Goal: Task Accomplishment & Management: Manage account settings

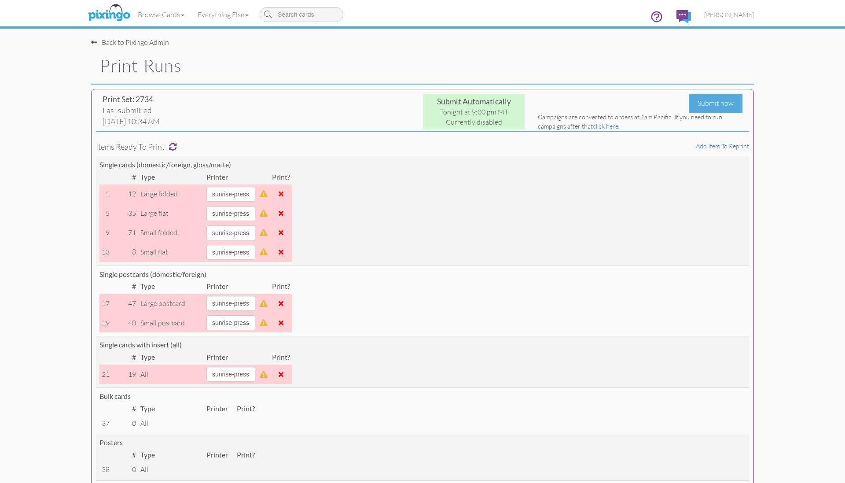
select select "string:sunrise-press"
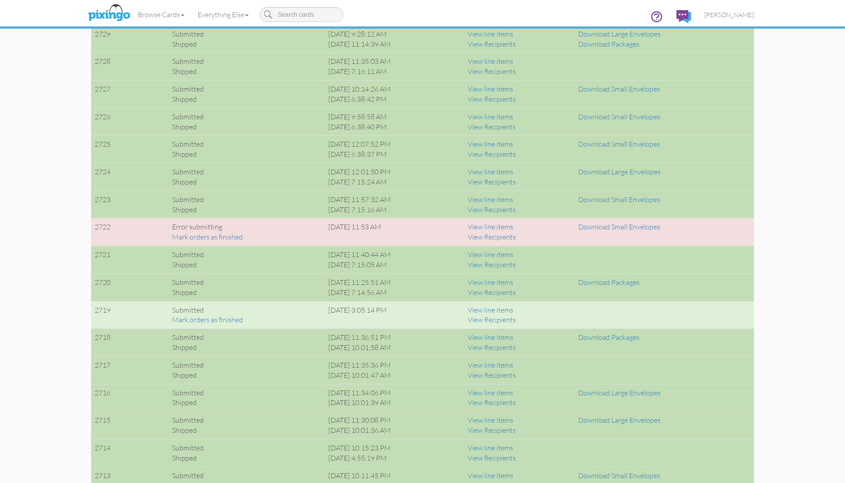
scroll to position [825, 0]
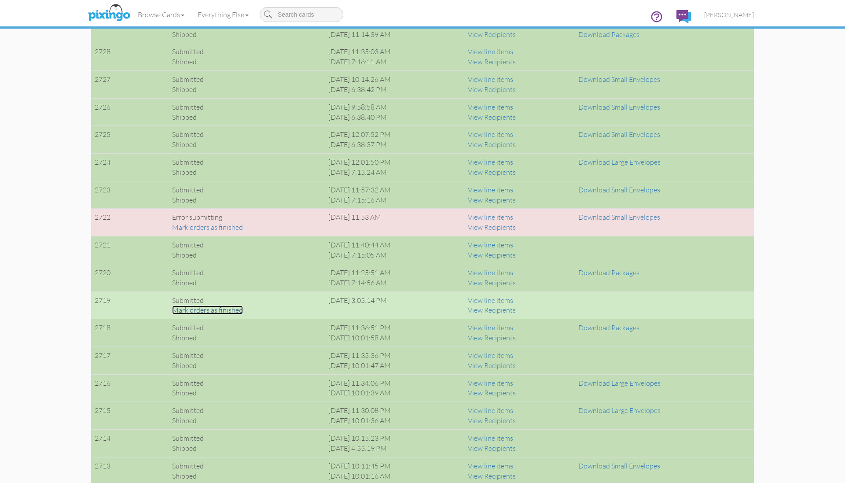
click at [232, 311] on link "Mark orders as finished" at bounding box center [207, 310] width 71 height 9
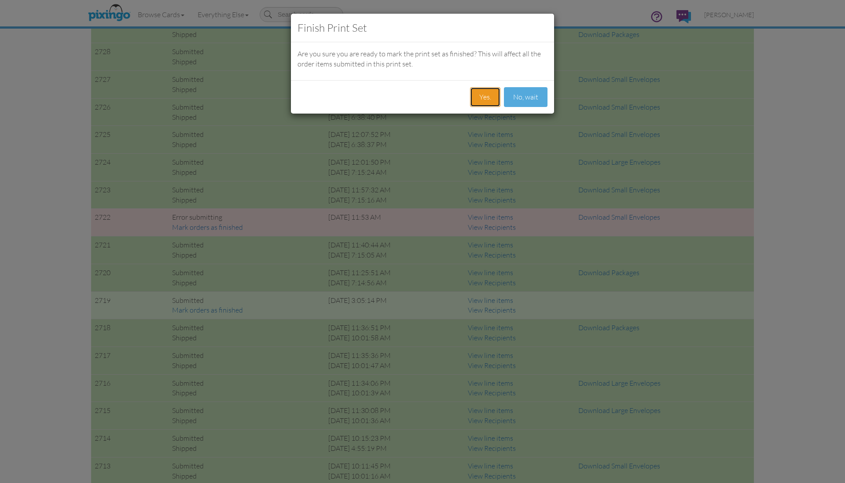
click at [489, 98] on button "Yes." at bounding box center [485, 97] width 30 height 20
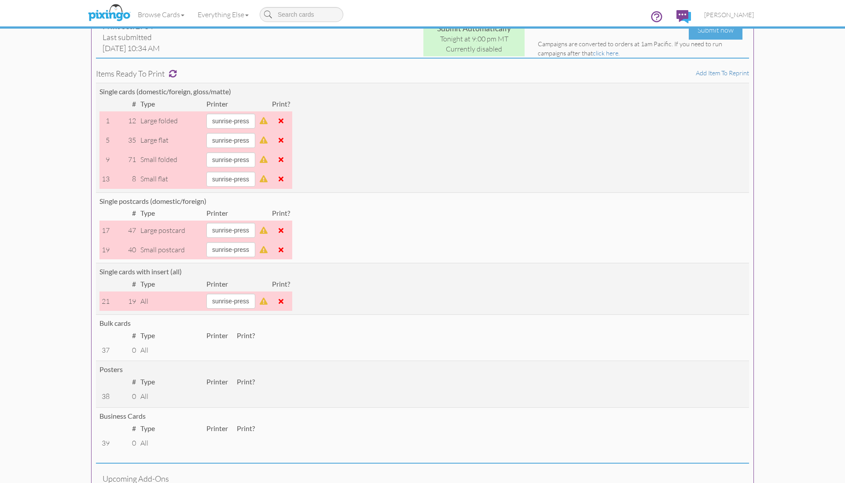
scroll to position [0, 0]
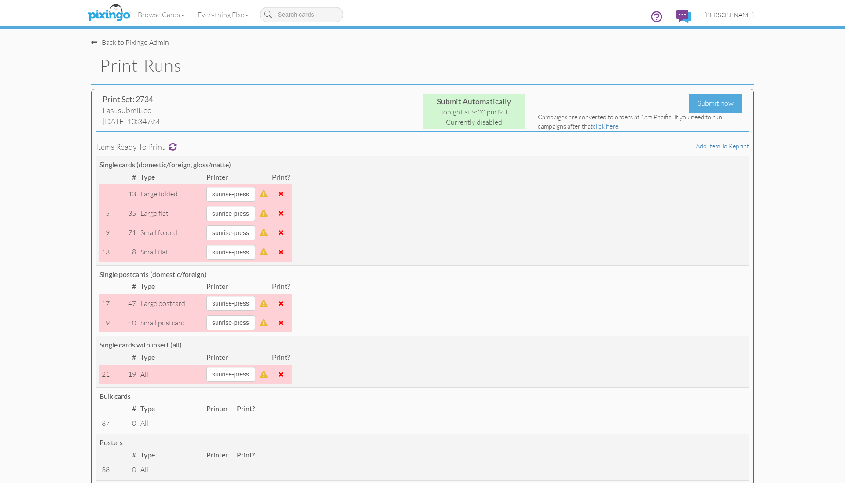
click at [733, 16] on span "[PERSON_NAME]" at bounding box center [729, 14] width 50 height 7
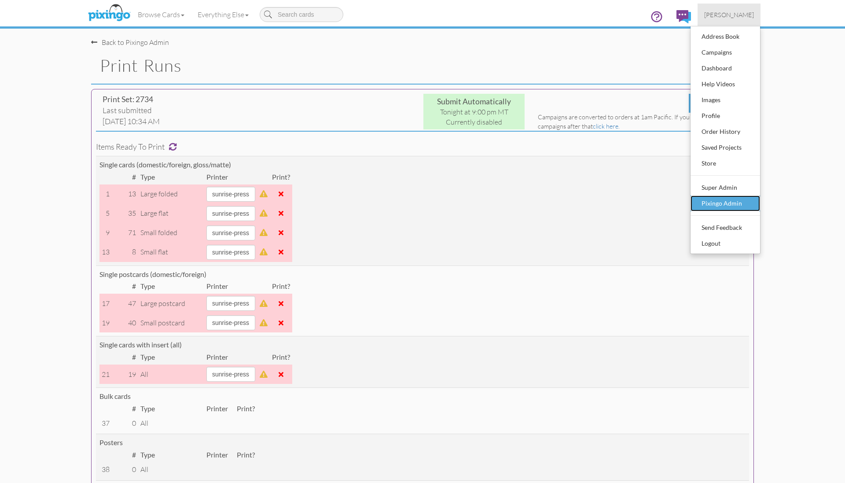
click at [720, 204] on div "Pixingo Admin" at bounding box center [726, 203] width 52 height 13
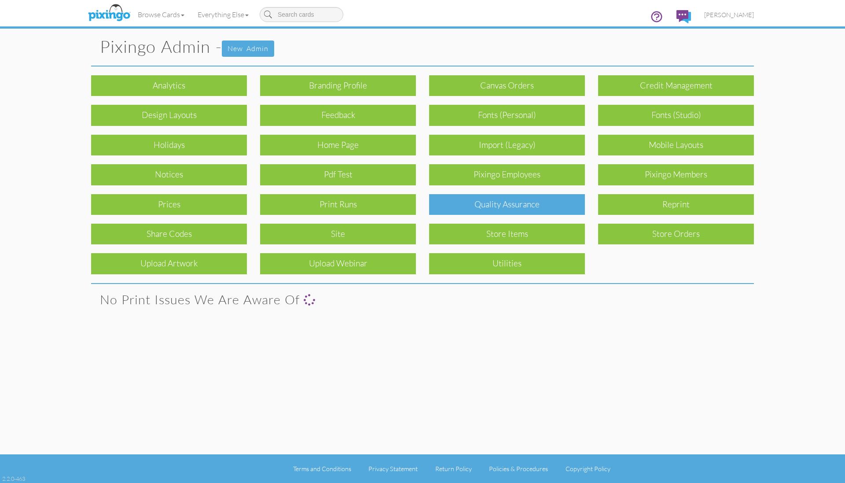
click at [490, 205] on div "Quality Assurance" at bounding box center [507, 204] width 156 height 21
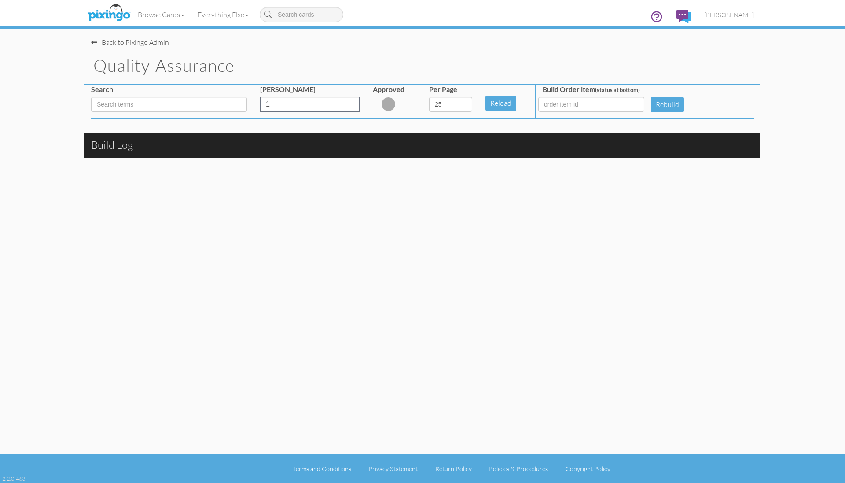
click at [720, 249] on div "Back to Pixingo Admin Quality Assurance Search Min Quantity 1 Approved Per Page…" at bounding box center [423, 227] width 676 height 454
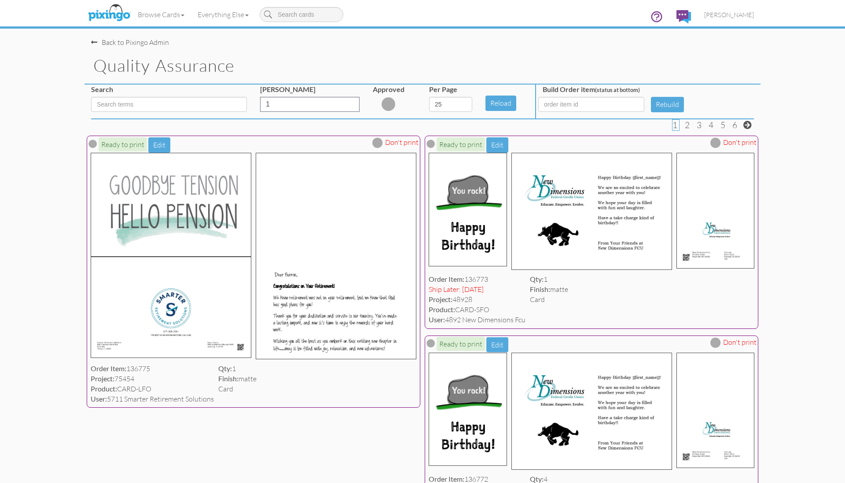
click at [159, 142] on button "Edit" at bounding box center [159, 144] width 22 height 15
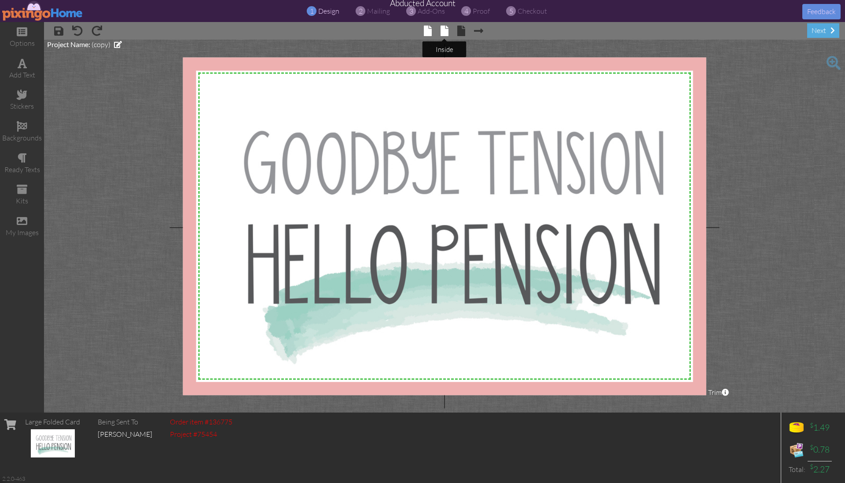
click at [445, 32] on span at bounding box center [445, 31] width 8 height 11
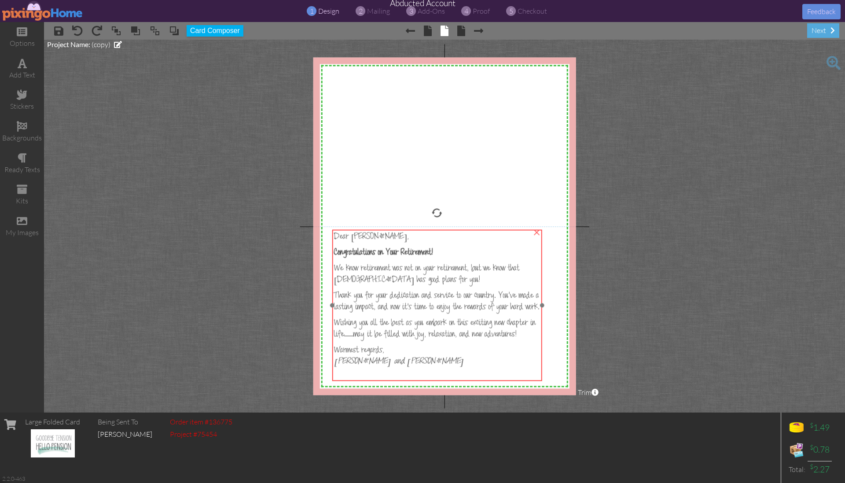
drag, startPoint x: 456, startPoint y: 325, endPoint x: 448, endPoint y: 312, distance: 15.2
click at [448, 312] on p "Thank you for your dedication and service to our country. You've made a lasting…" at bounding box center [437, 302] width 206 height 23
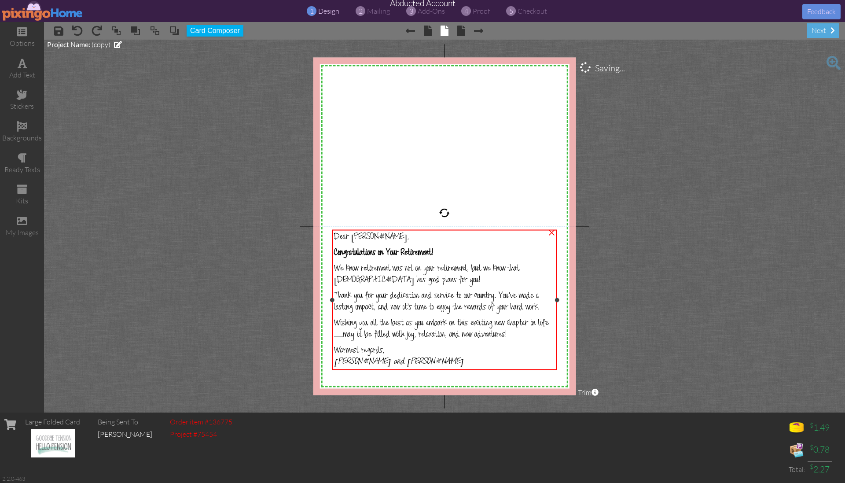
drag, startPoint x: 542, startPoint y: 306, endPoint x: 556, endPoint y: 306, distance: 15.0
click at [556, 306] on div "Dear [PERSON_NAME], Congratulations on Your Retirement! We know retirement was …" at bounding box center [444, 300] width 225 height 140
drag, startPoint x: 557, startPoint y: 300, endPoint x: 564, endPoint y: 299, distance: 7.5
click at [564, 299] on div at bounding box center [565, 300] width 4 height 4
click at [614, 343] on project-studio-wrapper "X X X X X X X X X X X X X X X X X X X X X X X X X X X X X X X X X X X X X X X X…" at bounding box center [444, 226] width 801 height 373
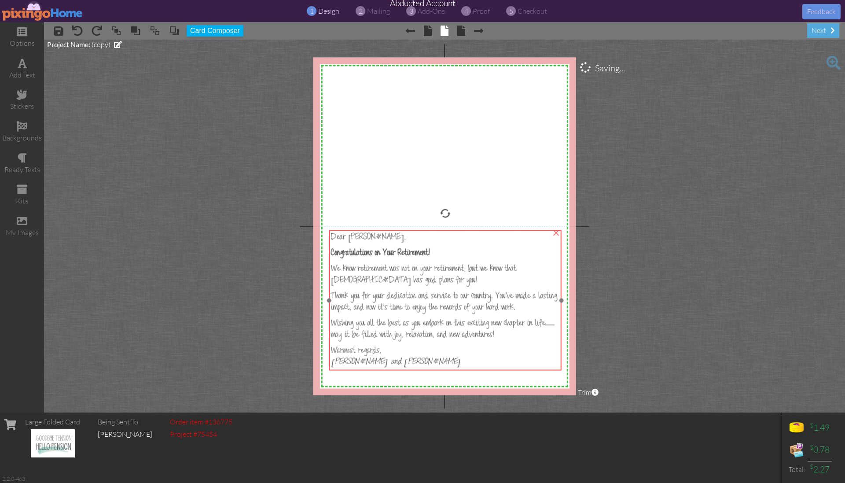
click at [503, 324] on span "Wishing you all the best as you embark on this exciting new chapter in life—may…" at bounding box center [443, 331] width 224 height 22
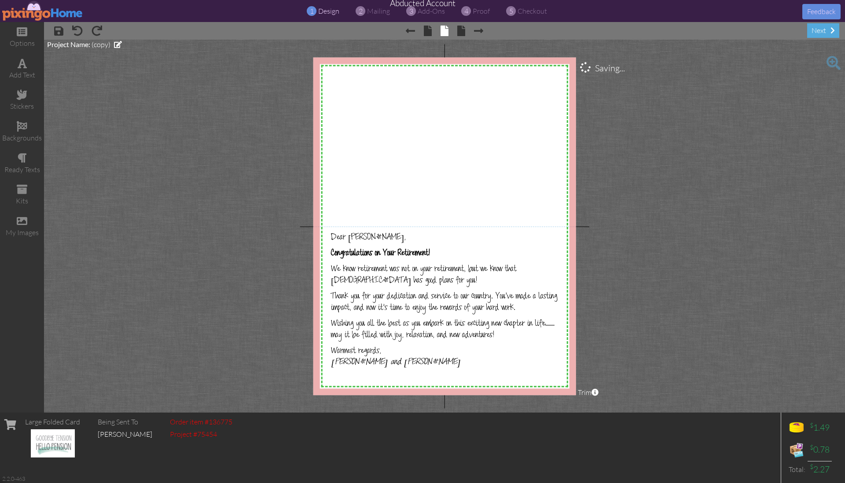
click at [667, 333] on project-studio-wrapper "X X X X X X X X X X X X X X X X X X X X X X X X X X X X X X X X X X X X X X X X…" at bounding box center [444, 226] width 801 height 373
click at [479, 14] on span "proof" at bounding box center [481, 11] width 17 height 9
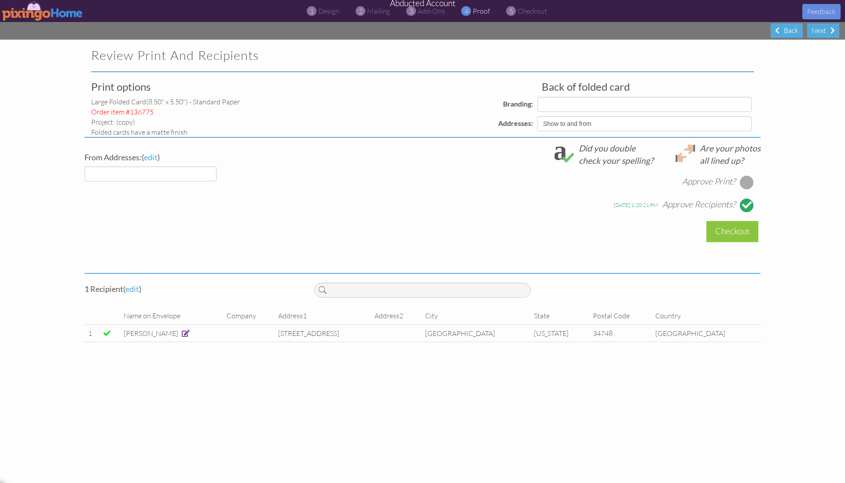
select select "object:19036"
select select "object:19050"
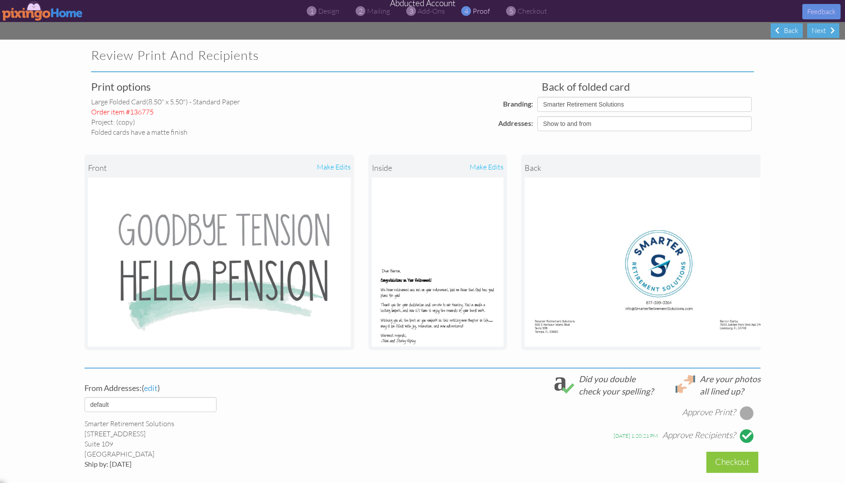
click at [41, 12] on img at bounding box center [42, 11] width 81 height 20
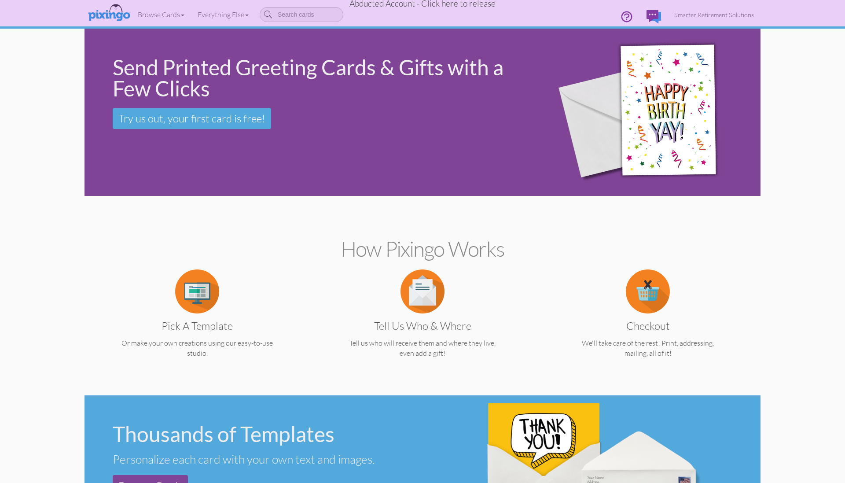
click at [440, 7] on span "Abducted Account - Click here to release" at bounding box center [423, 3] width 146 height 11
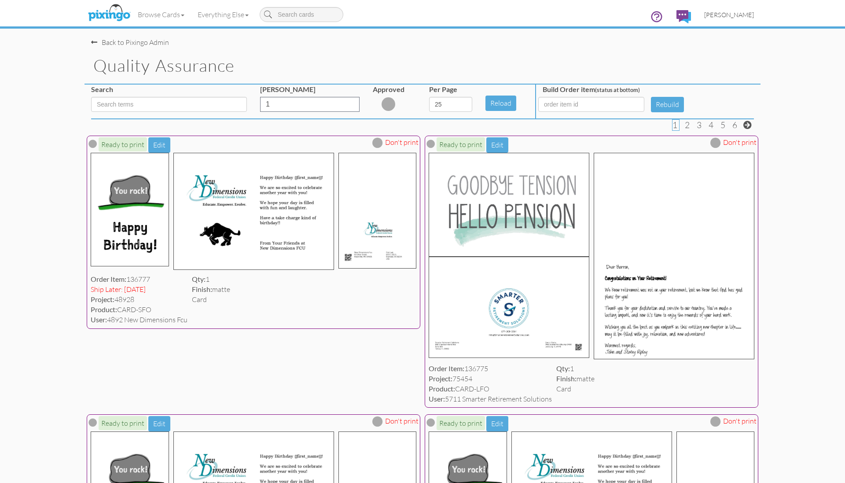
click at [740, 15] on span "[PERSON_NAME]" at bounding box center [729, 14] width 50 height 7
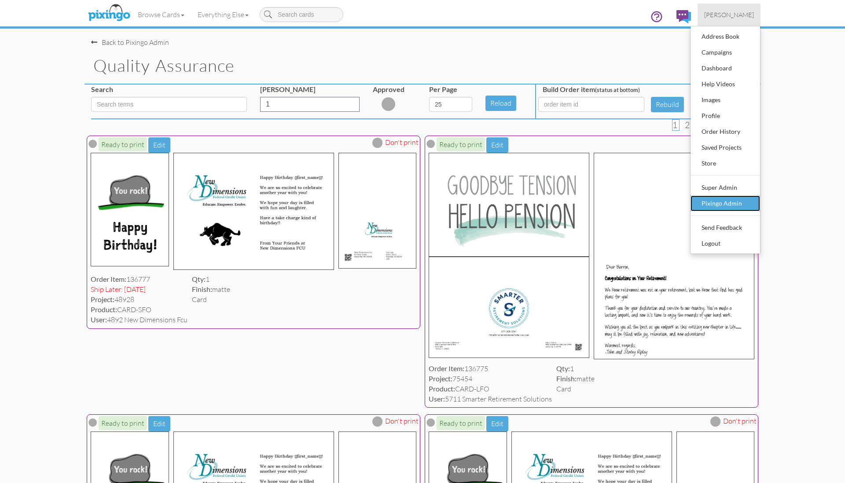
click at [727, 205] on div "Pixingo Admin" at bounding box center [726, 203] width 52 height 13
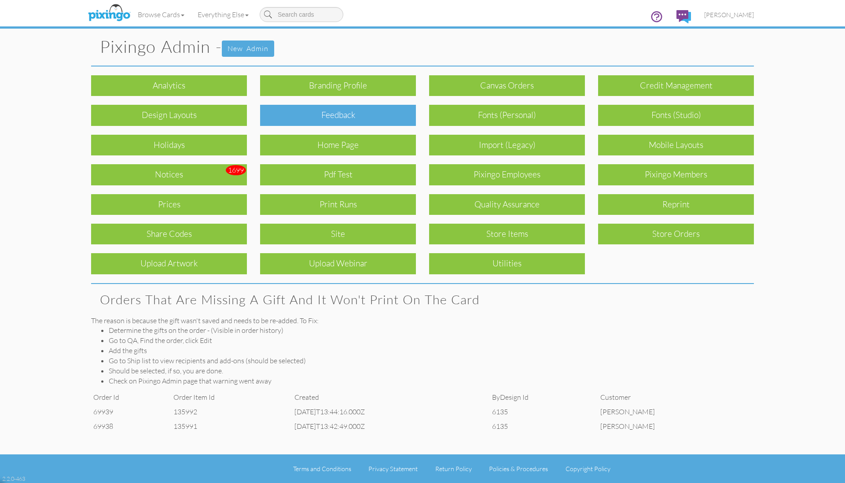
click at [330, 121] on div "Feedback" at bounding box center [338, 115] width 156 height 21
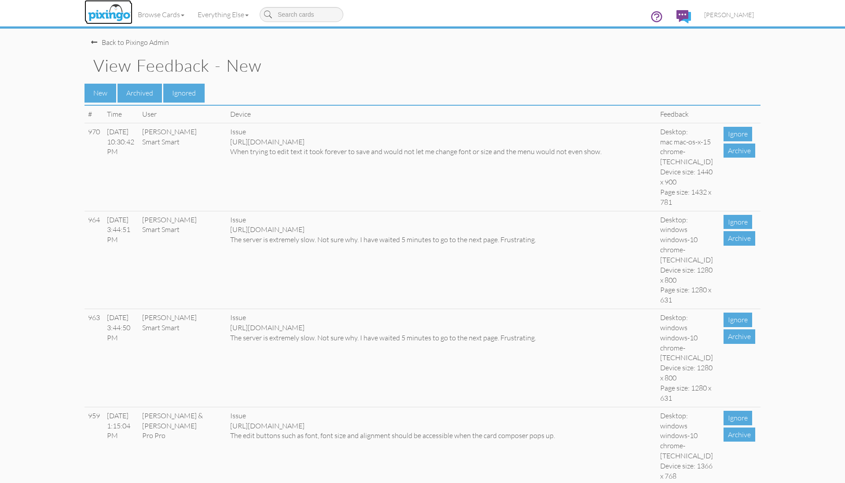
click at [125, 13] on img at bounding box center [109, 13] width 47 height 22
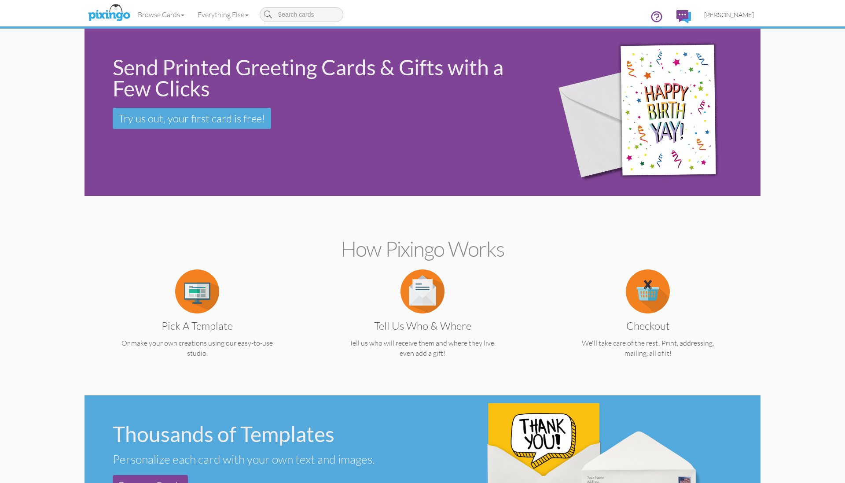
click at [737, 12] on span "[PERSON_NAME]" at bounding box center [729, 14] width 50 height 7
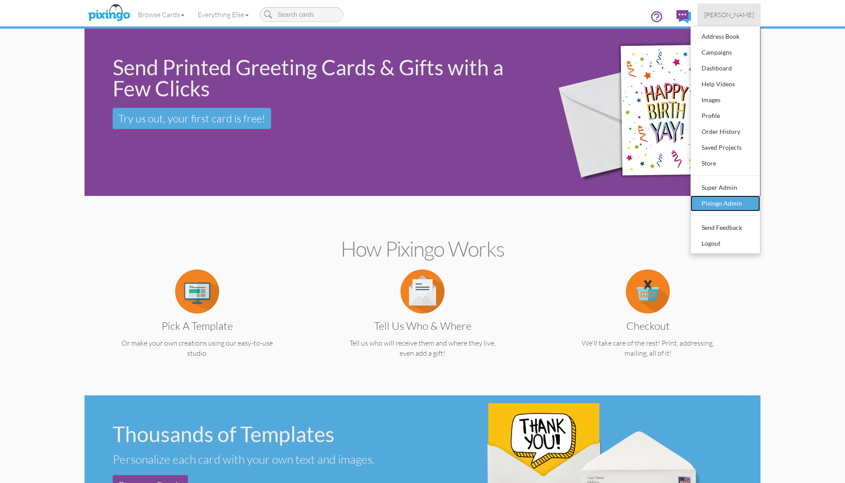
click at [742, 206] on div "Pixingo Admin" at bounding box center [726, 203] width 52 height 13
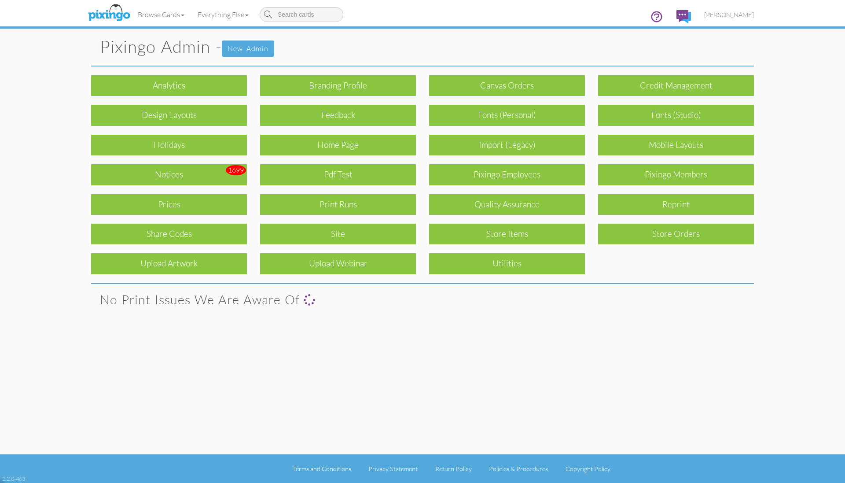
click at [817, 236] on pixingo-admin "Toggle navigation Visit Pixingo Mobile Browse Cards Business Accounting Automot…" at bounding box center [422, 241] width 845 height 483
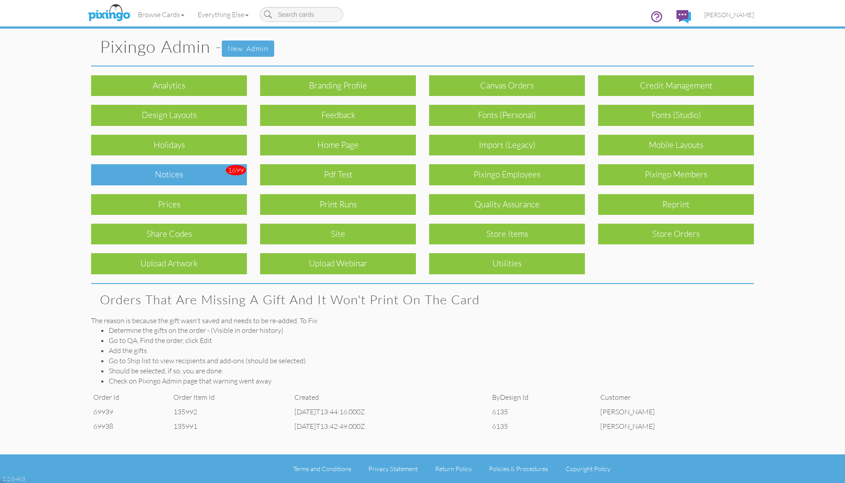
click at [146, 180] on div "Notices" at bounding box center [169, 174] width 156 height 21
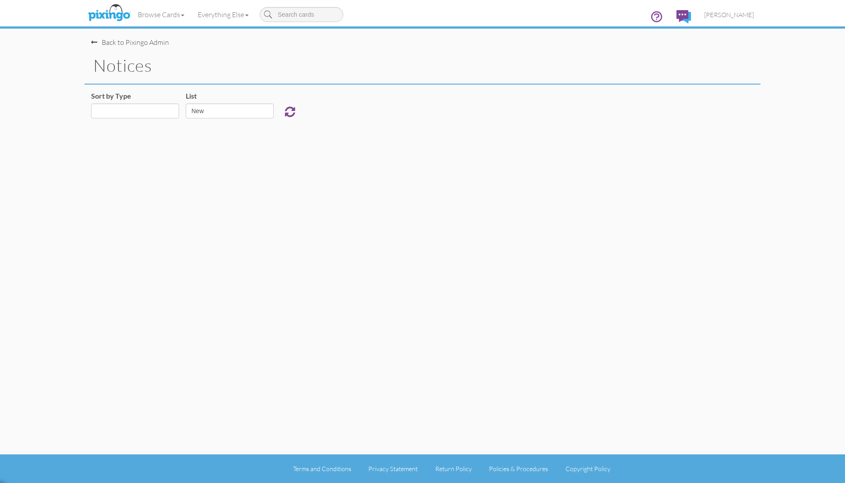
select select "object:25637"
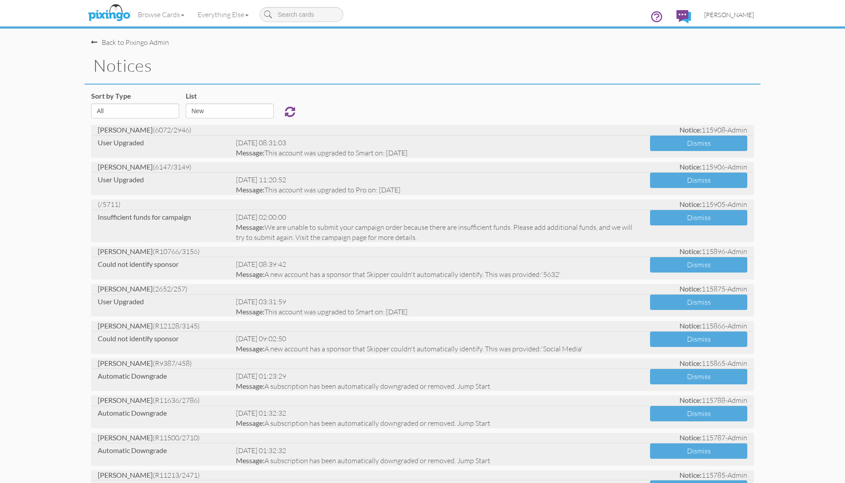
click at [733, 12] on span "[PERSON_NAME]" at bounding box center [729, 14] width 50 height 7
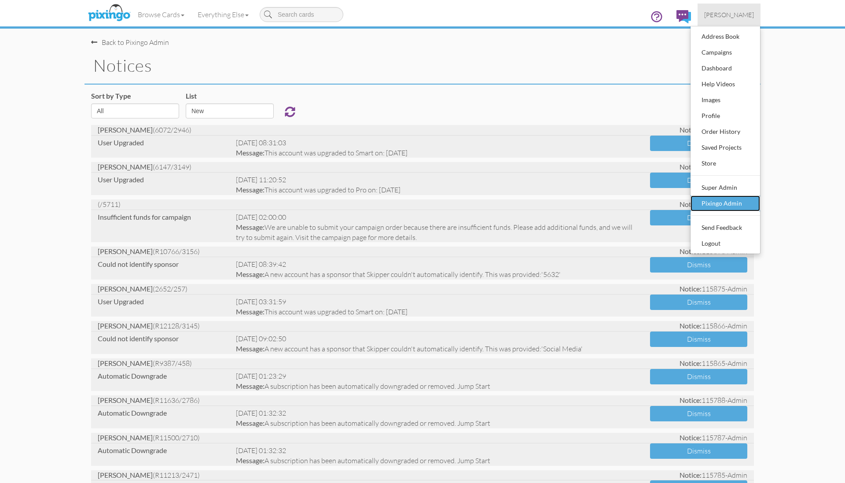
click at [717, 205] on div "Pixingo Admin" at bounding box center [726, 203] width 52 height 13
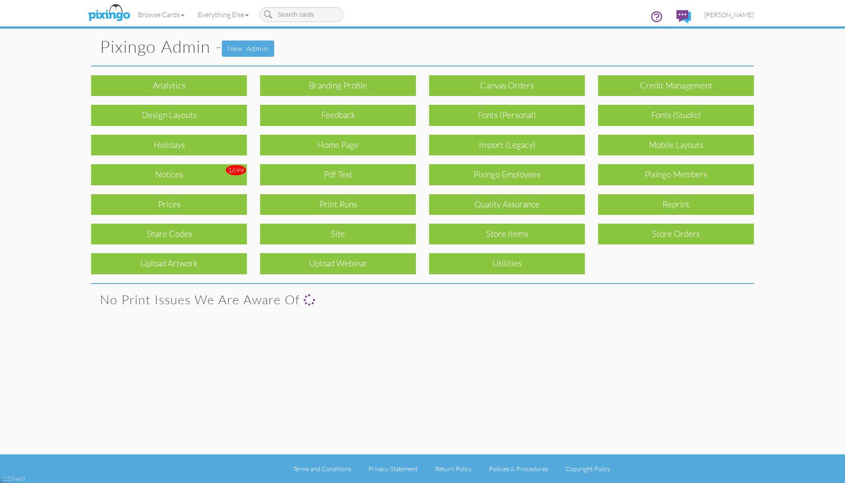
click at [679, 178] on div "Pixingo Members" at bounding box center [676, 174] width 156 height 21
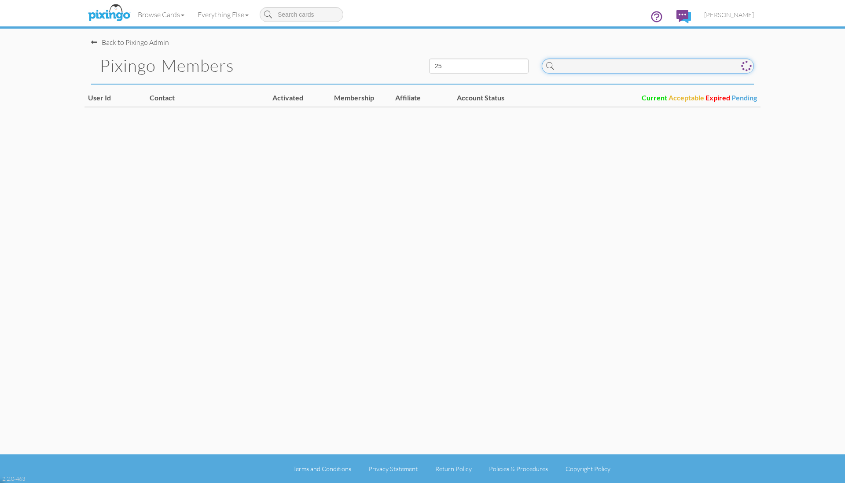
click at [604, 60] on input at bounding box center [648, 66] width 212 height 15
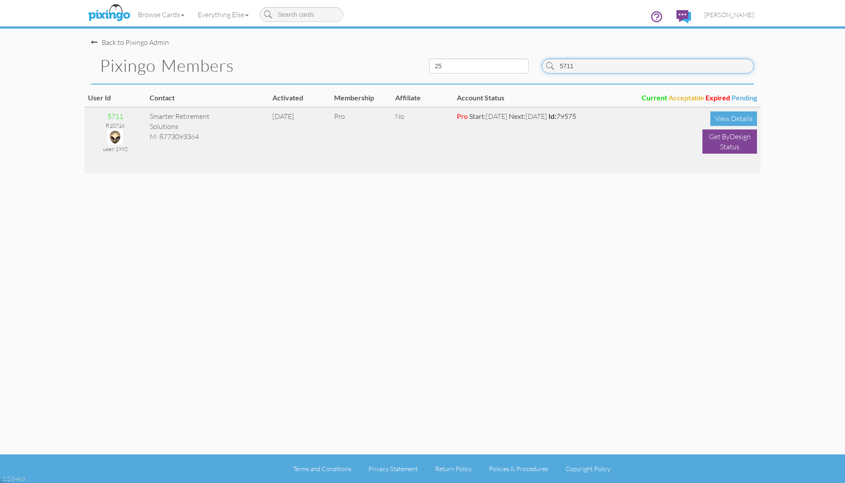
type input "5711"
click at [118, 136] on img at bounding box center [114, 136] width 15 height 15
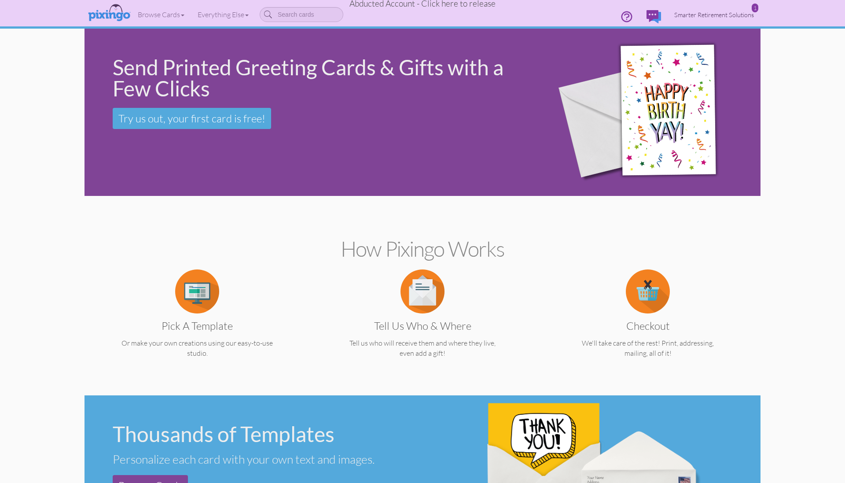
click at [718, 16] on span "Smarter Retirement Solutions" at bounding box center [714, 14] width 80 height 7
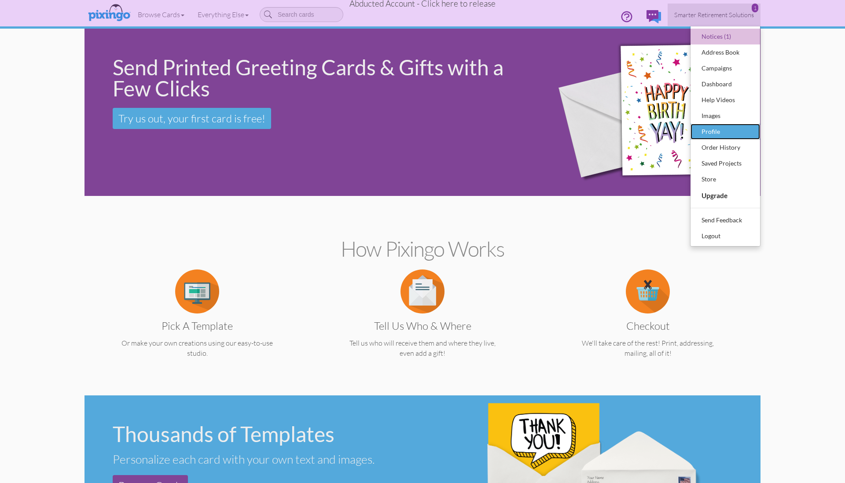
click at [712, 129] on div "Profile" at bounding box center [726, 131] width 52 height 13
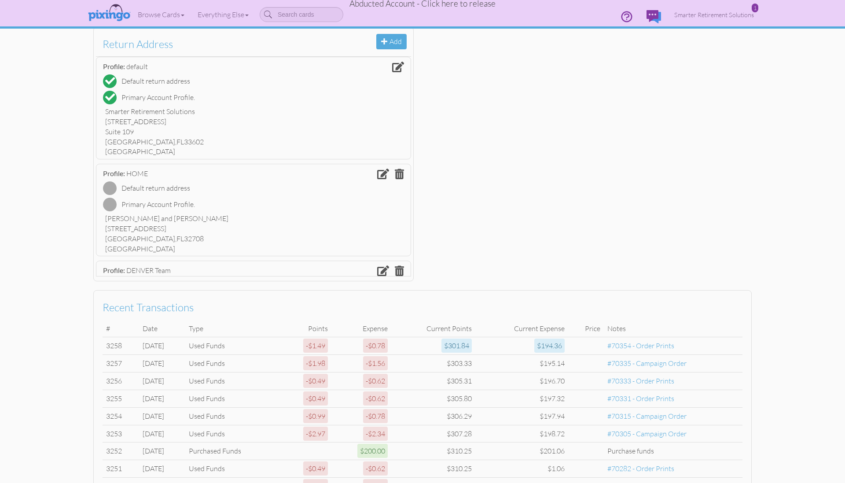
scroll to position [311, 0]
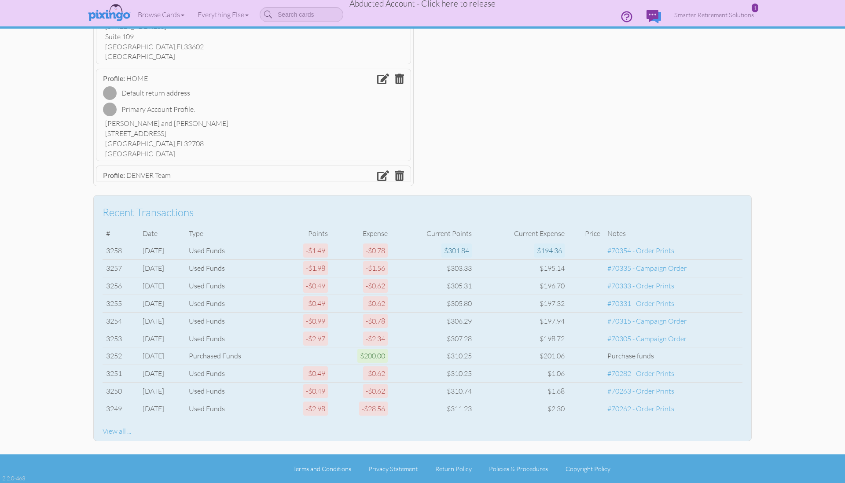
click at [104, 431] on div "View all ..." at bounding box center [423, 431] width 640 height 10
